Goal: Task Accomplishment & Management: Manage account settings

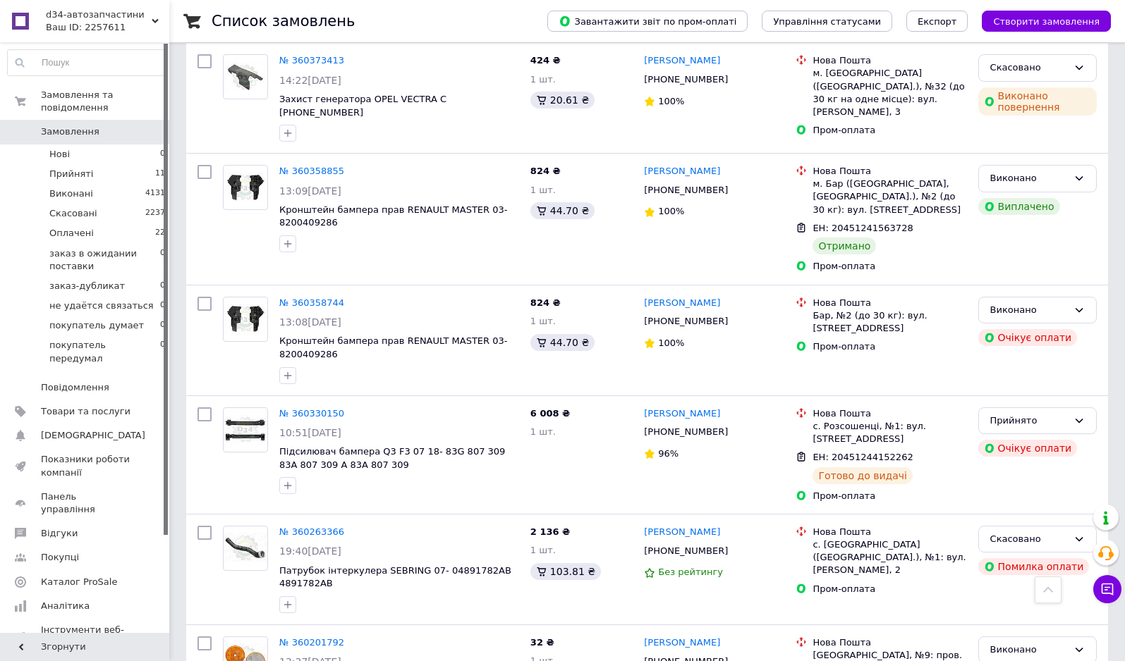
scroll to position [5452, 0]
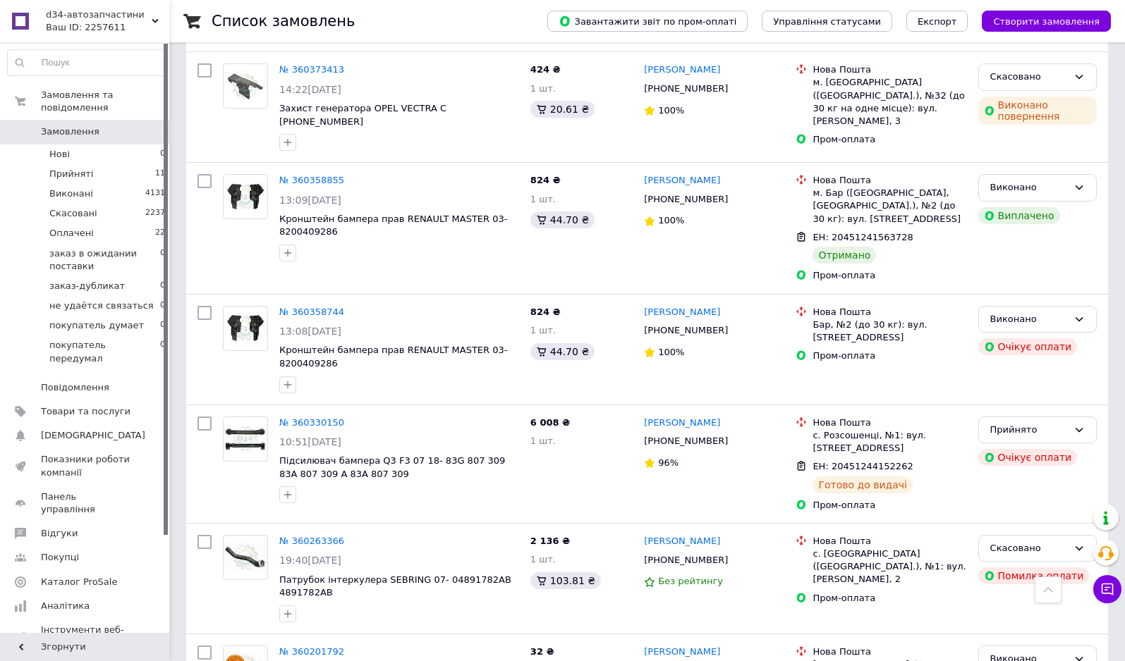
click at [1047, 587] on icon at bounding box center [1048, 590] width 10 height 10
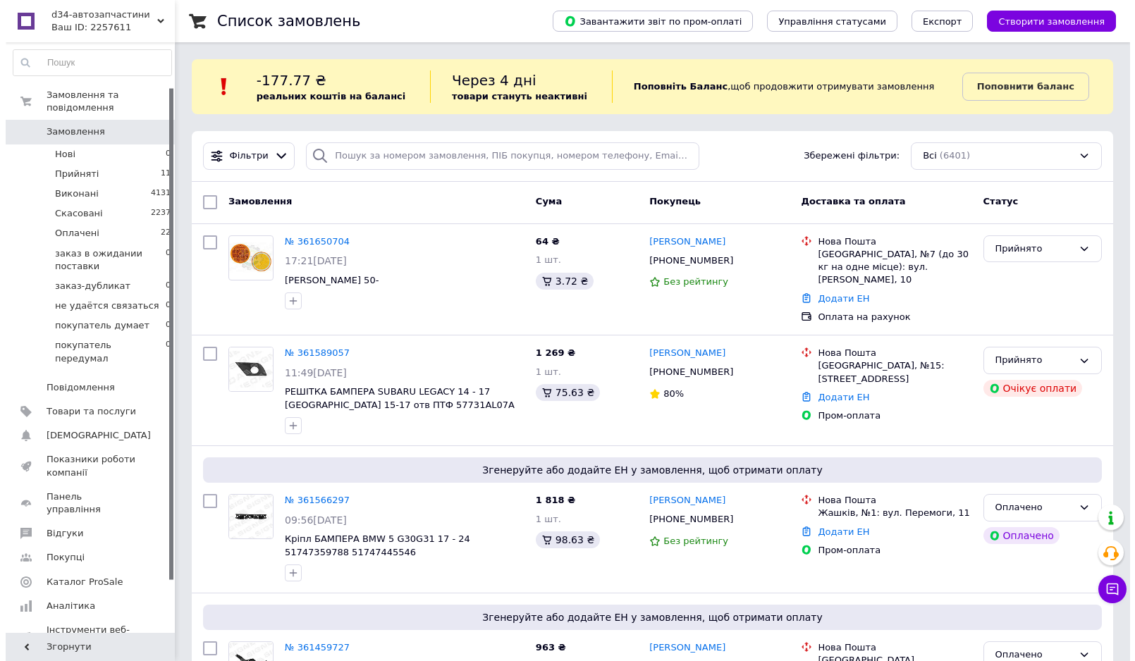
scroll to position [117, 0]
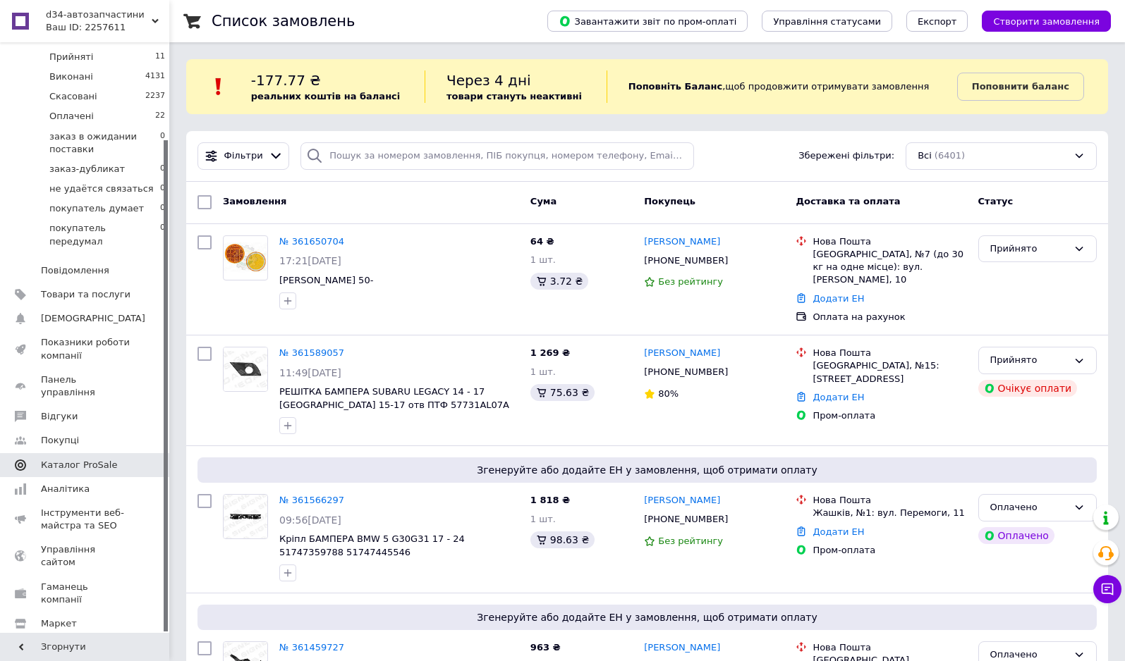
click at [130, 459] on span at bounding box center [149, 465] width 39 height 13
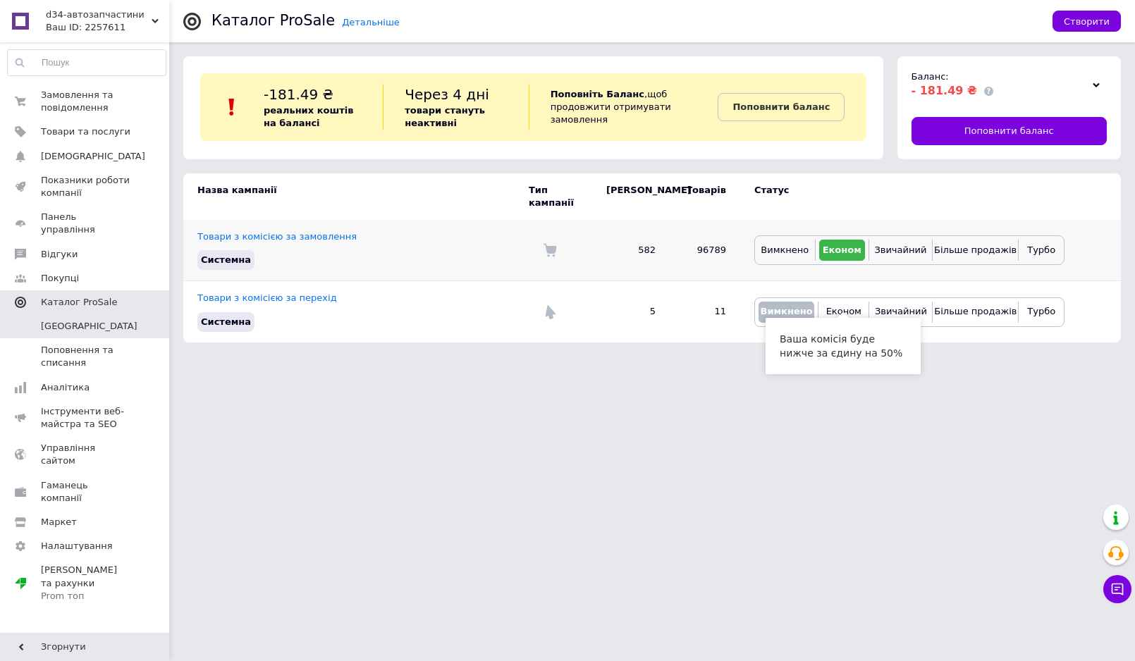
click at [778, 252] on div "Вимкнено Економ Звичайний Більше продажів Турбо" at bounding box center [909, 250] width 310 height 30
click at [785, 245] on span "Вимкнено" at bounding box center [785, 250] width 48 height 11
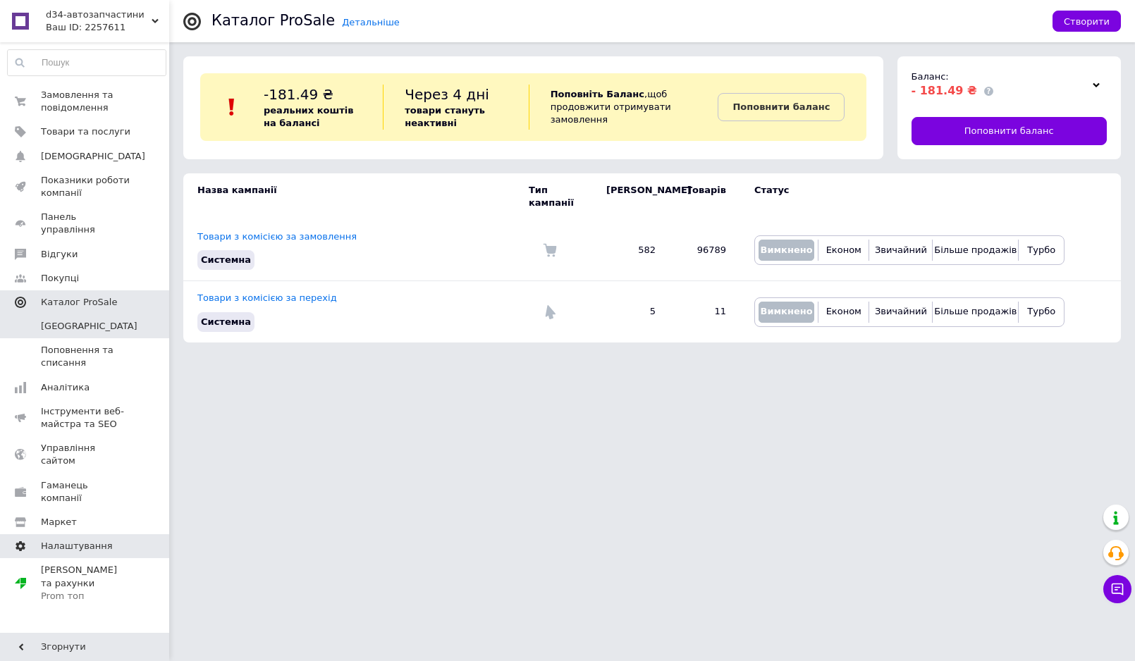
click at [111, 540] on span "Налаштування" at bounding box center [86, 546] width 90 height 13
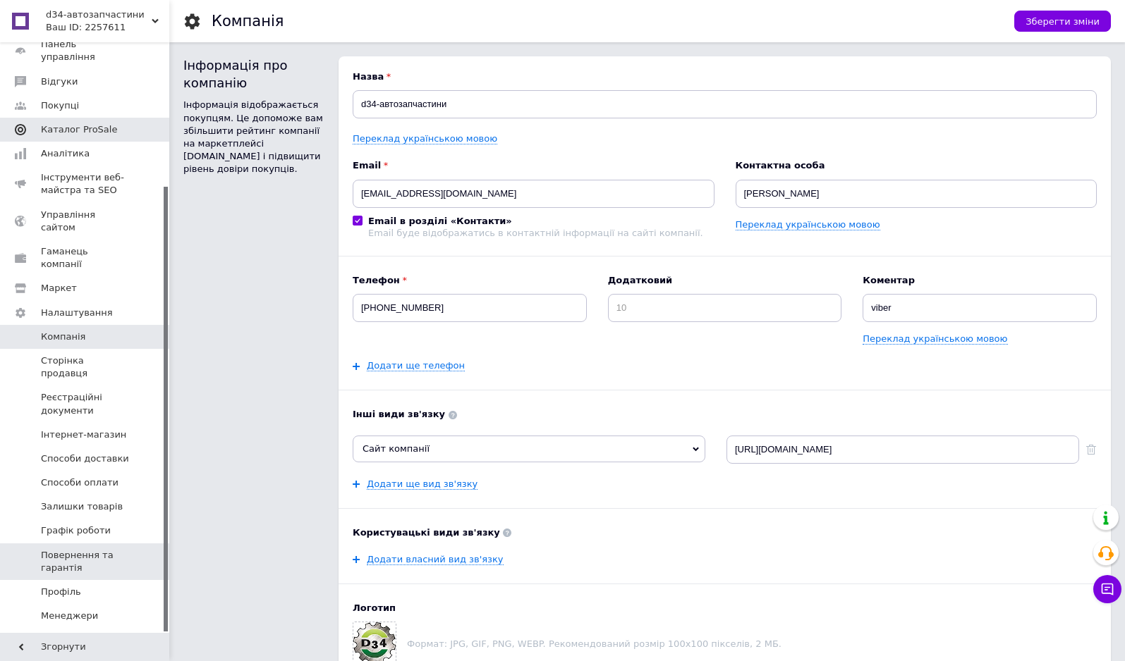
scroll to position [190, 0]
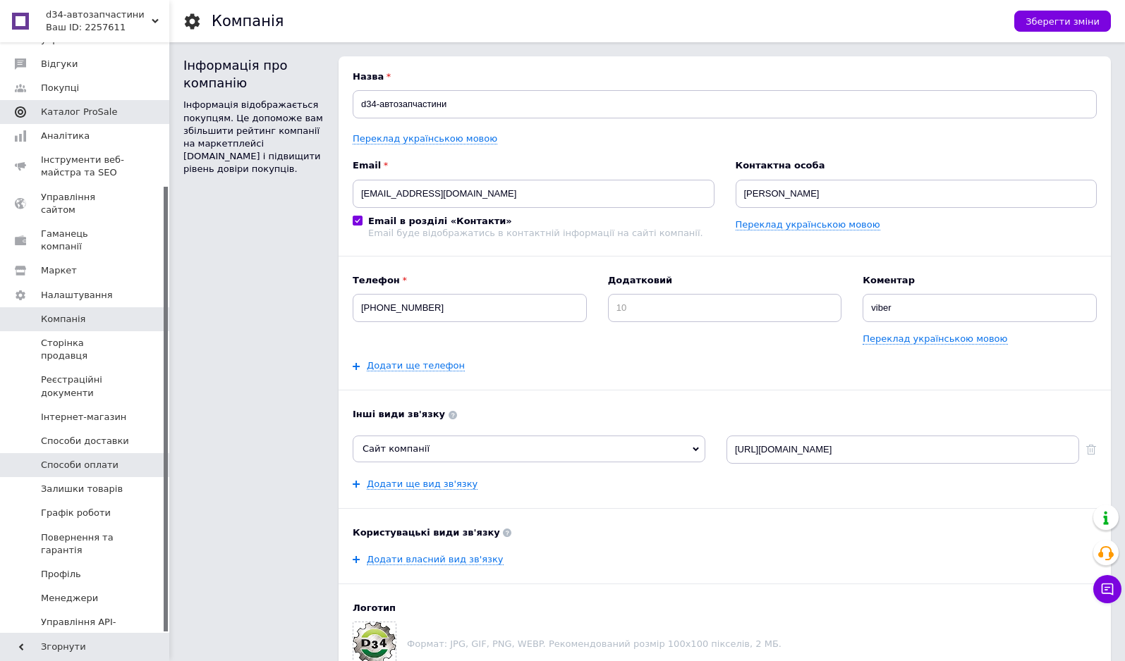
click at [127, 459] on span "Способи оплати" at bounding box center [86, 465] width 90 height 13
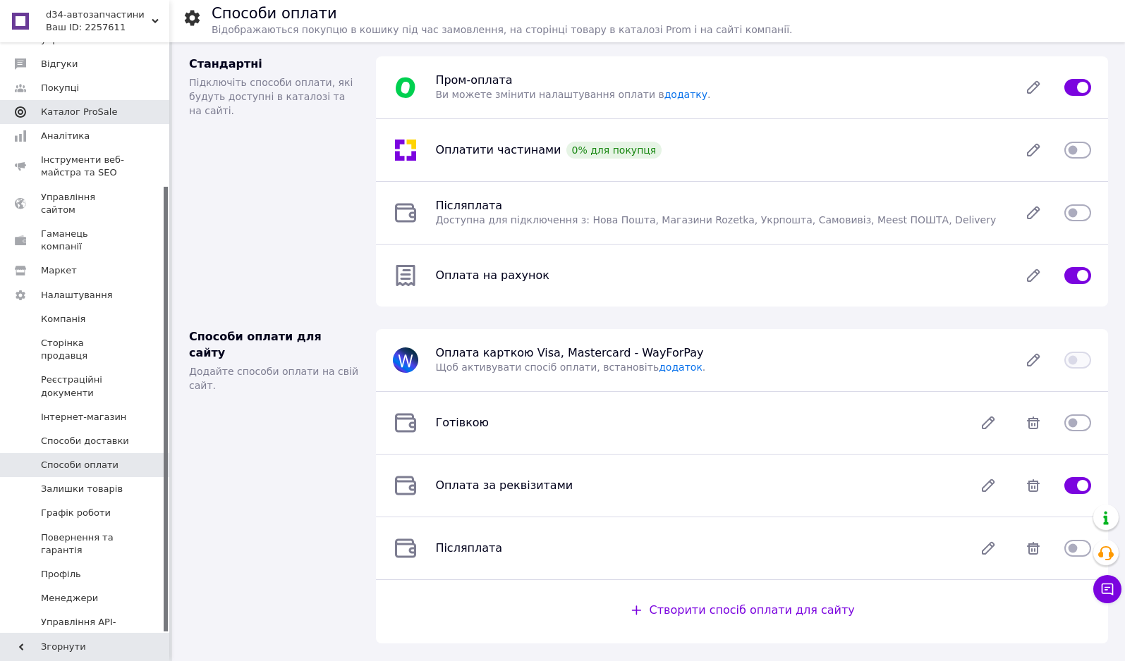
click at [1081, 277] on input "checkbox" at bounding box center [1077, 276] width 27 height 14
checkbox input "false"
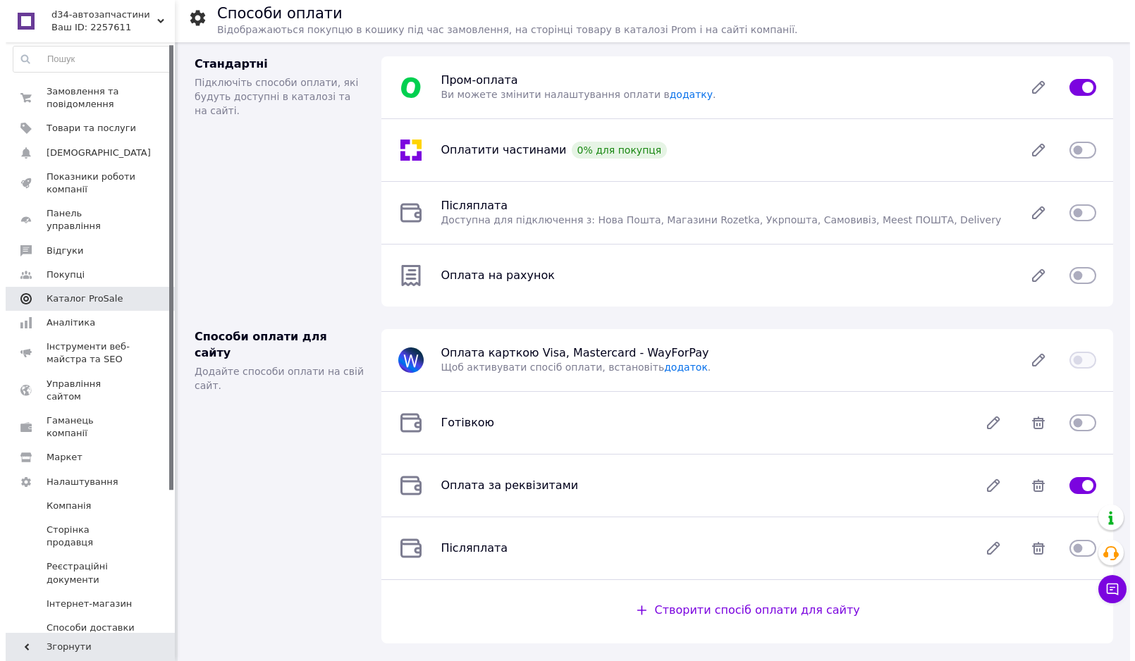
scroll to position [2, 0]
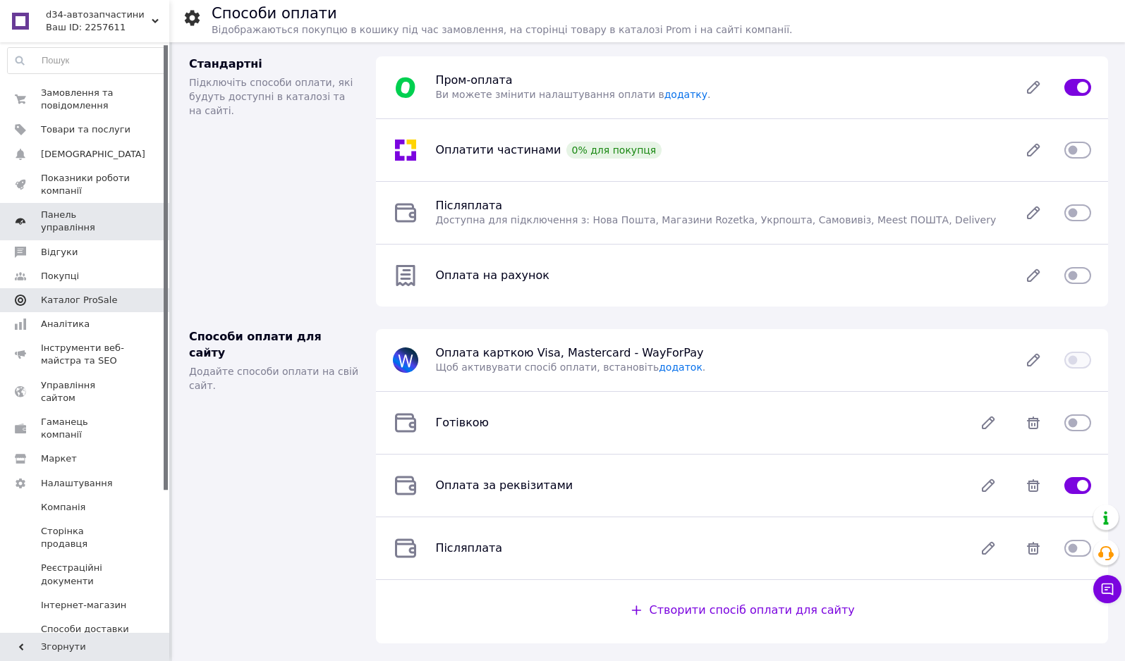
click at [109, 212] on span "Панель управління" at bounding box center [86, 221] width 90 height 25
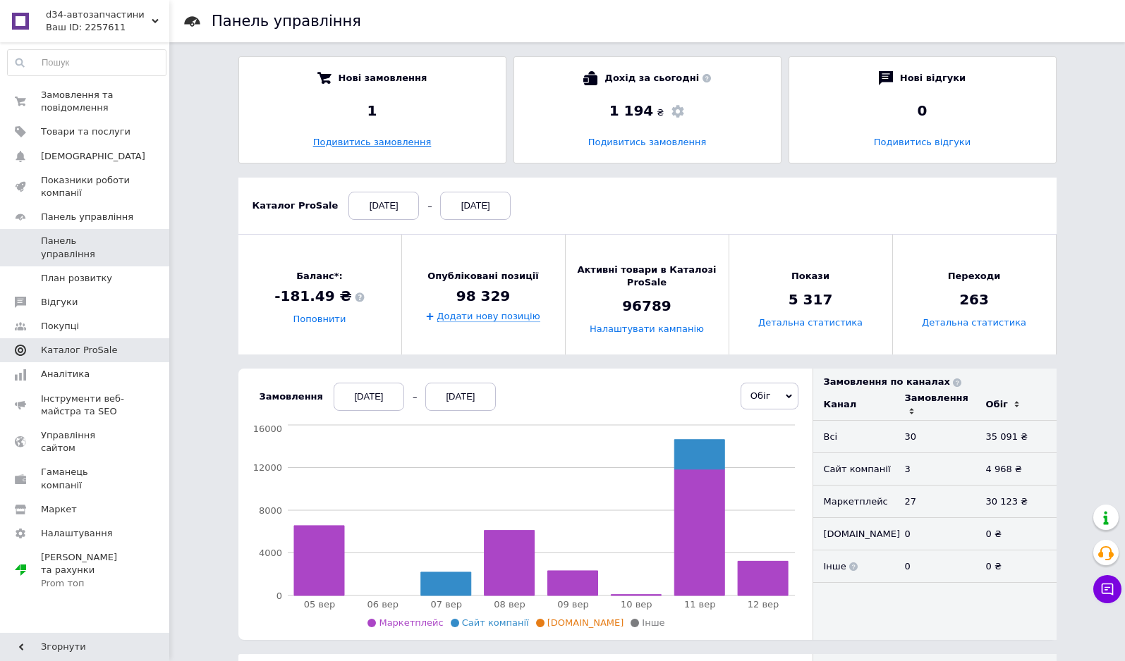
click at [366, 145] on link "Подивитись замовлення" at bounding box center [372, 142] width 118 height 11
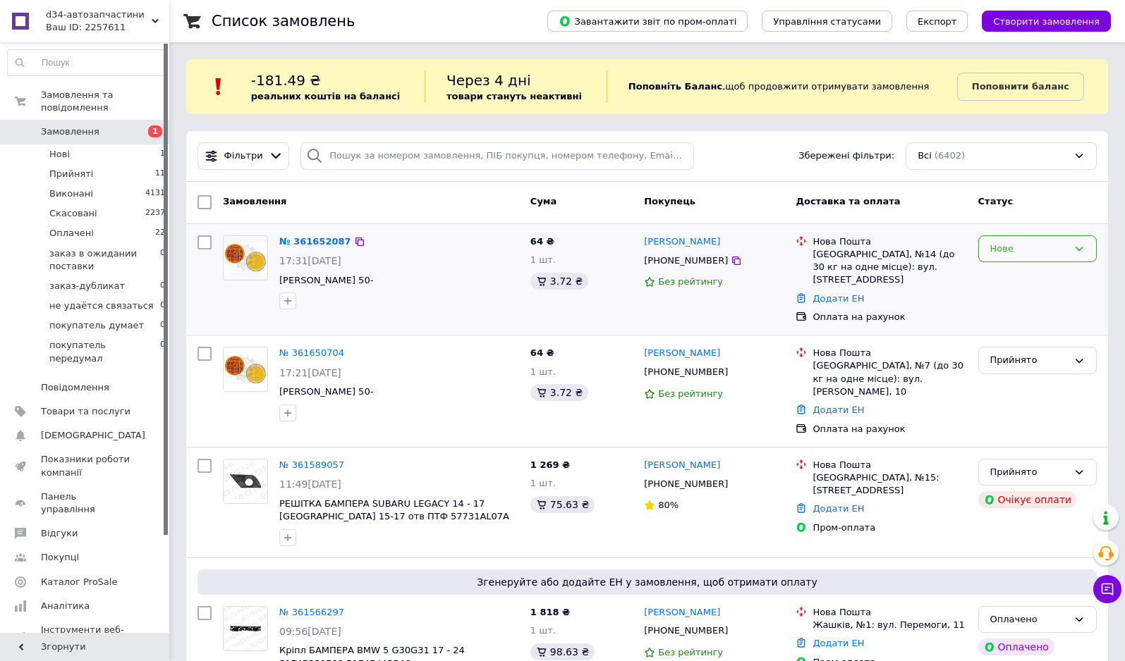
click at [1058, 250] on div "Нове" at bounding box center [1029, 249] width 78 height 15
click at [993, 276] on li "Прийнято" at bounding box center [1037, 278] width 117 height 26
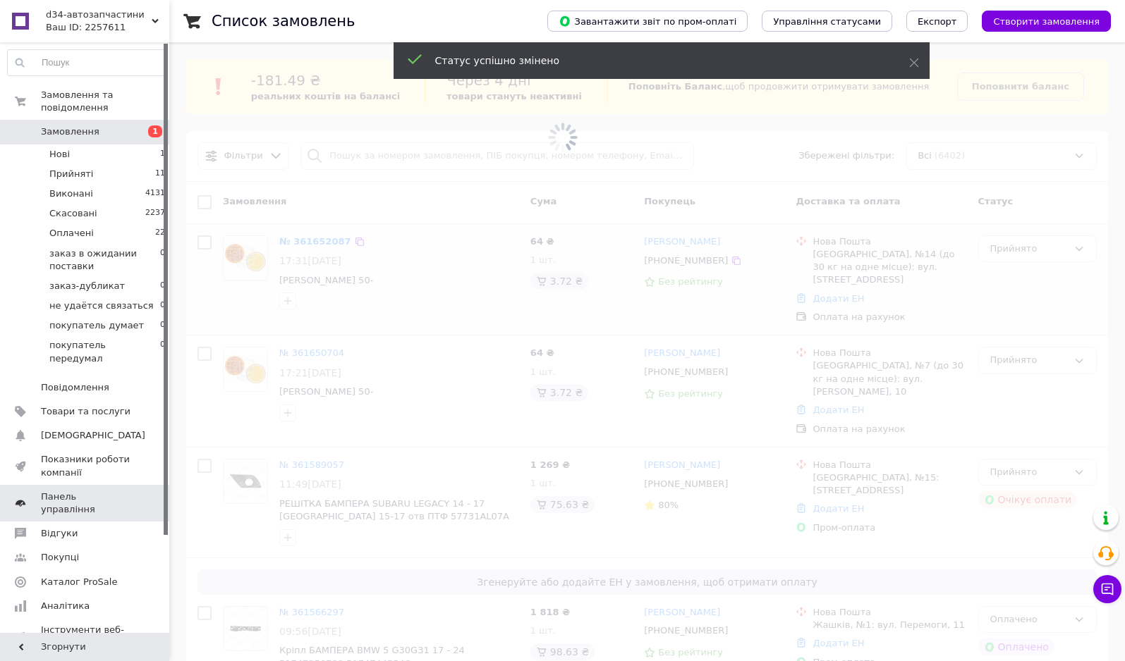
click at [108, 491] on span "Панель управління" at bounding box center [86, 503] width 90 height 25
